Goal: Navigation & Orientation: Understand site structure

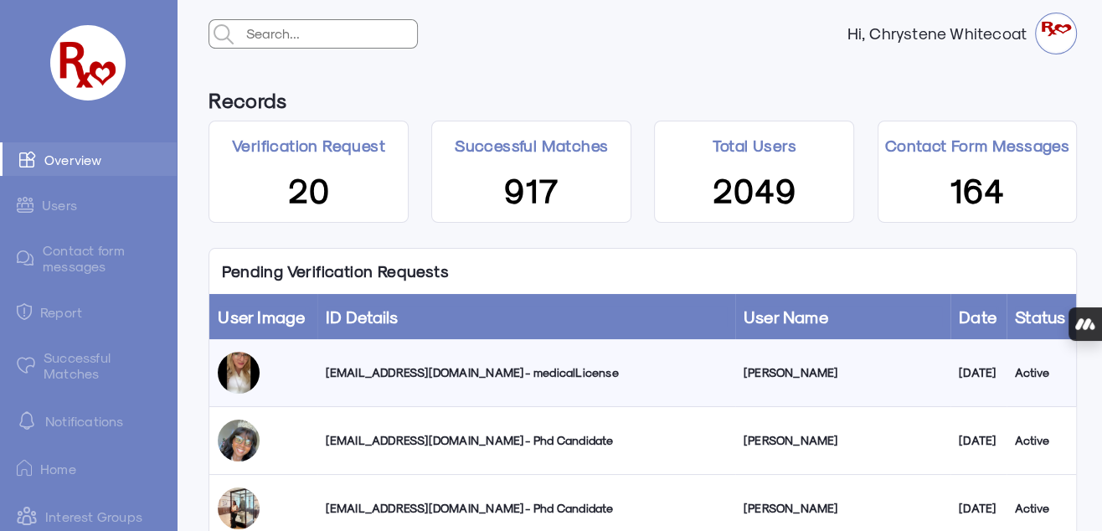
click at [504, 374] on div "[EMAIL_ADDRESS][DOMAIN_NAME] - medicalLicense" at bounding box center [526, 372] width 401 height 17
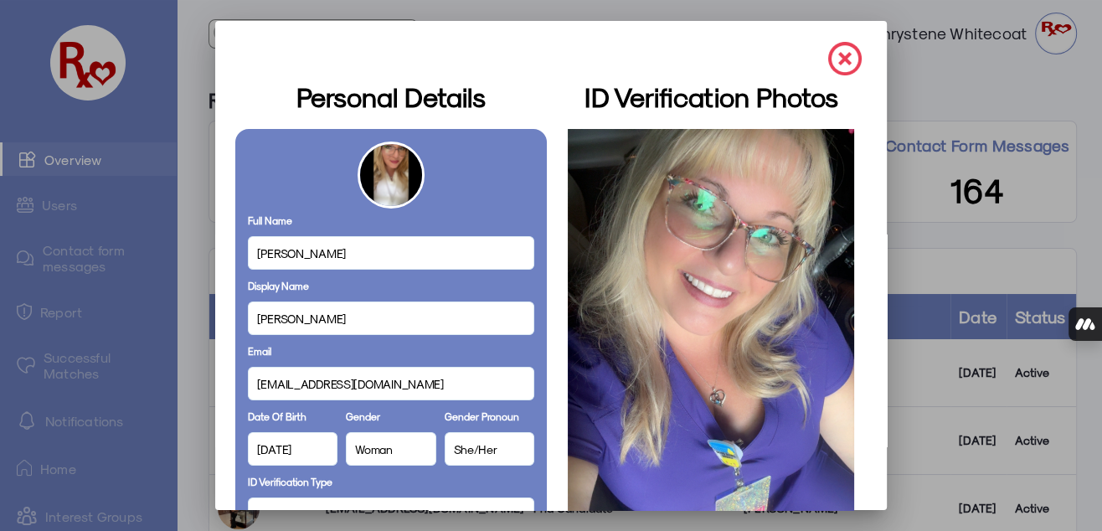
click at [830, 59] on img at bounding box center [844, 58] width 33 height 33
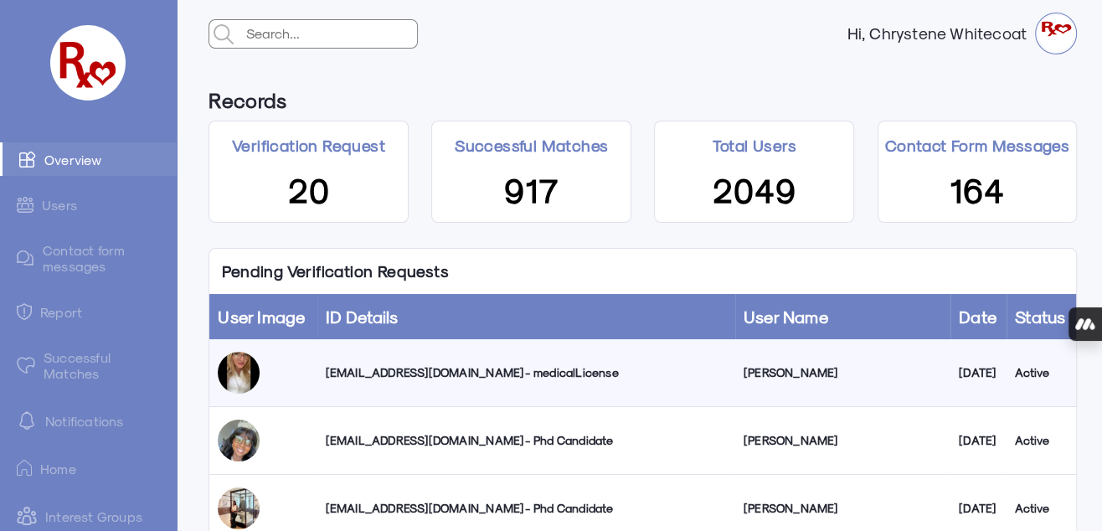
click at [74, 367] on link "Successful Matches" at bounding box center [88, 365] width 177 height 49
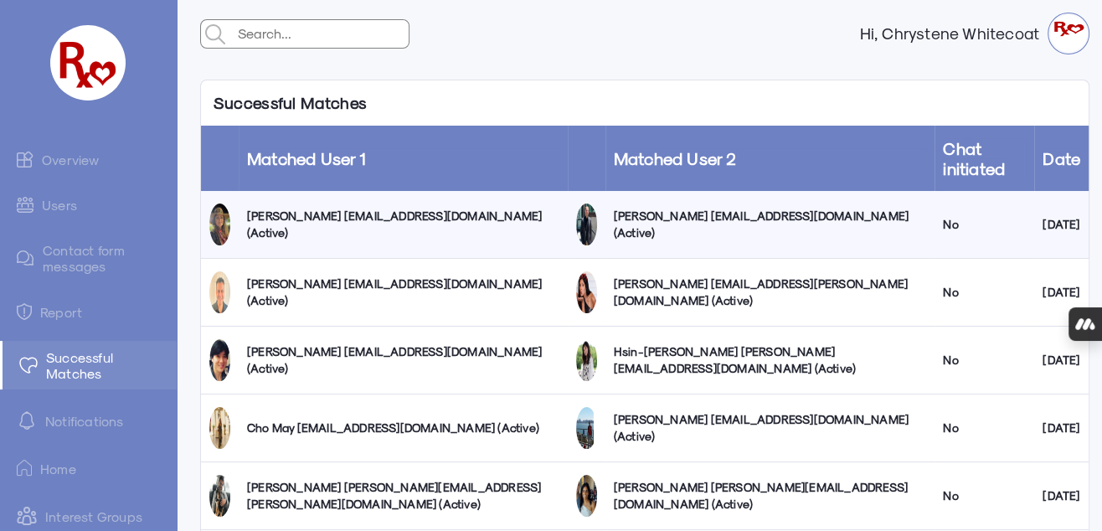
click at [54, 203] on link "Users" at bounding box center [88, 204] width 177 height 33
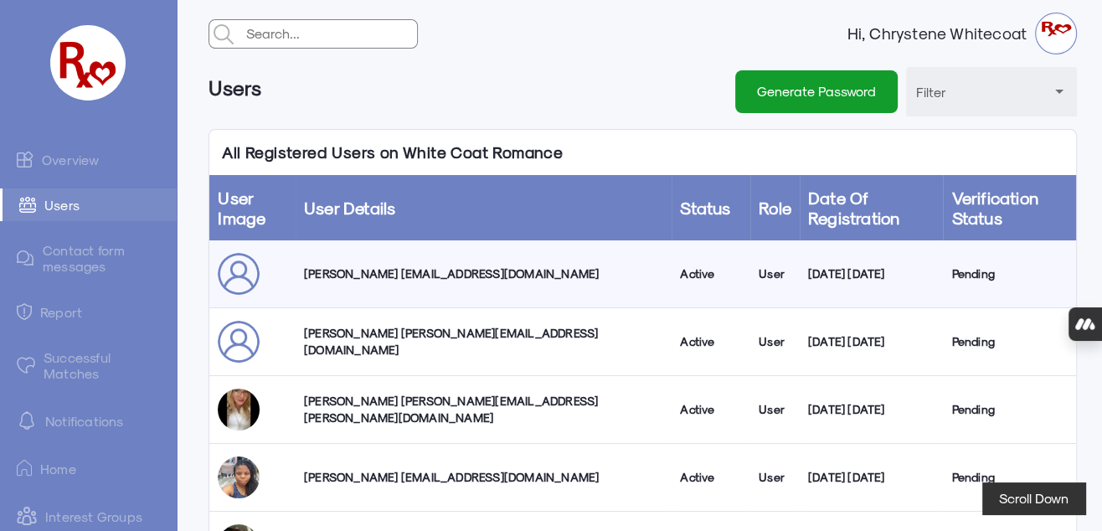
click at [75, 159] on link "Overview" at bounding box center [88, 158] width 177 height 33
